Goal: Check status

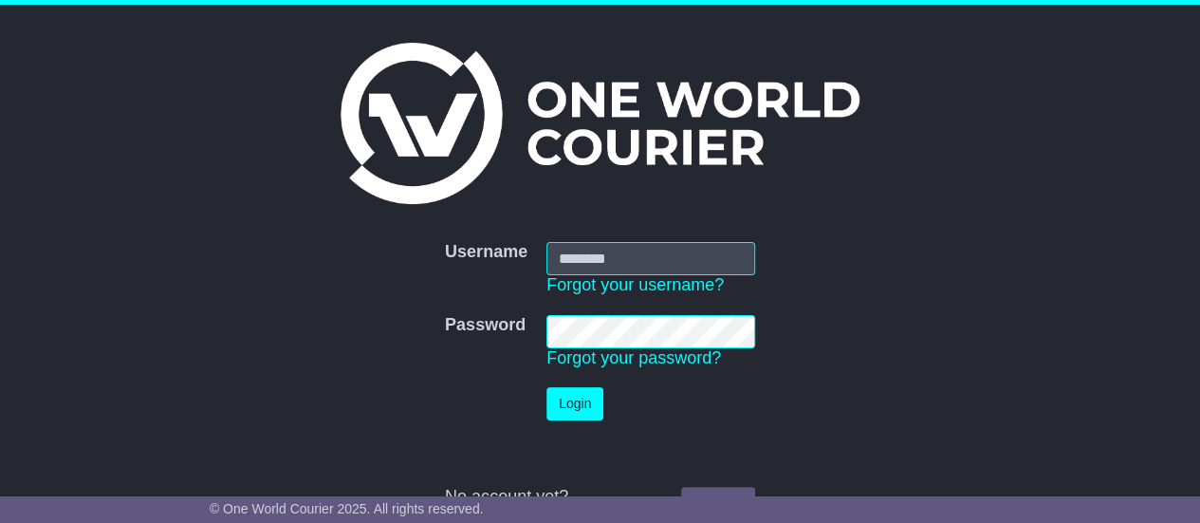
type input "**********"
click at [561, 390] on button "Login" at bounding box center [574, 403] width 57 height 33
